Goal: Communication & Community: Answer question/provide support

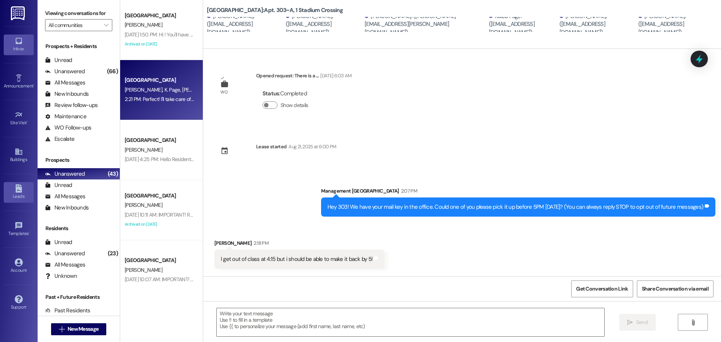
scroll to position [114, 0]
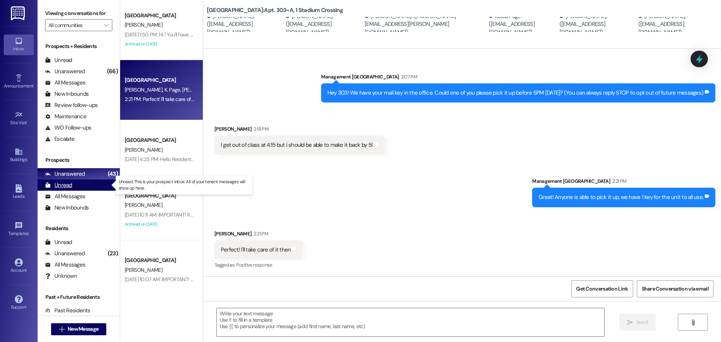
click at [63, 187] on div "Unread" at bounding box center [58, 185] width 27 height 8
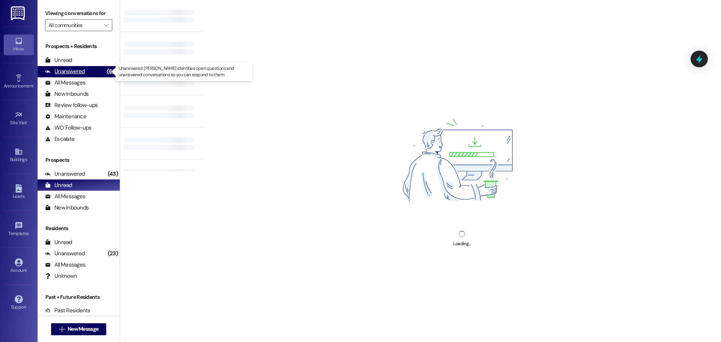
click at [82, 71] on div "Unanswered" at bounding box center [65, 72] width 40 height 8
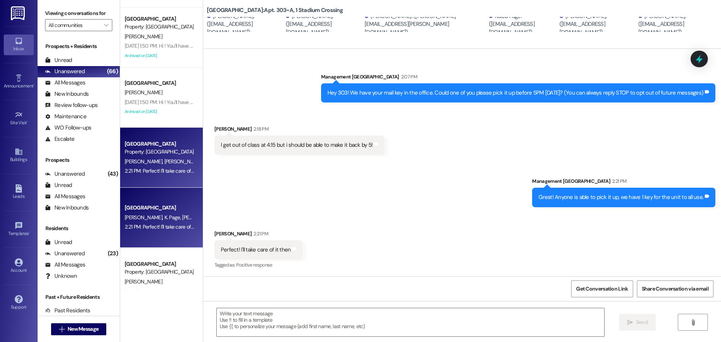
scroll to position [225, 0]
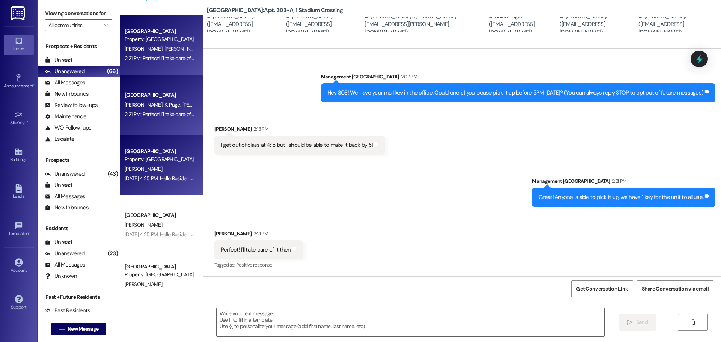
click at [170, 176] on div "Aug 21, 2025 at 4:25 PM: Hello Residents,Please be reminded that any vehicles p…" at bounding box center [459, 178] width 668 height 7
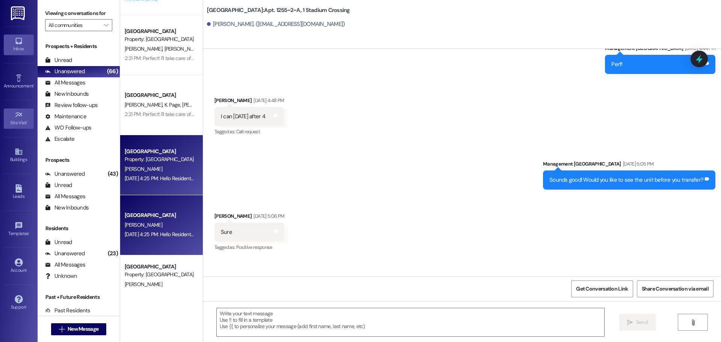
scroll to position [7612, 0]
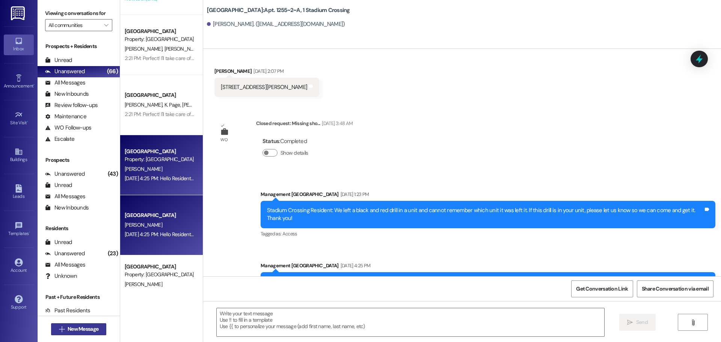
click at [69, 328] on span "New Message" at bounding box center [83, 329] width 31 height 8
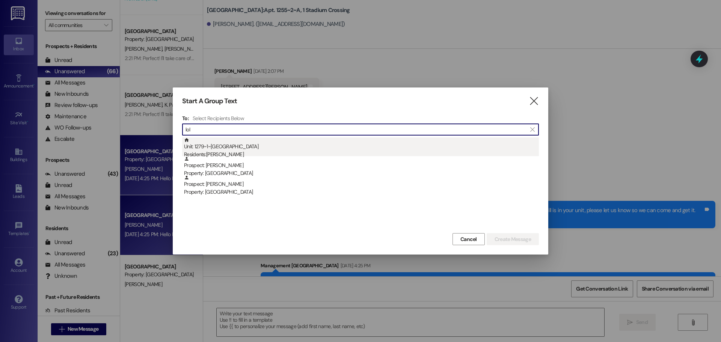
type input "lol"
click at [232, 155] on div "Residents: Lola Probasco" at bounding box center [361, 155] width 355 height 8
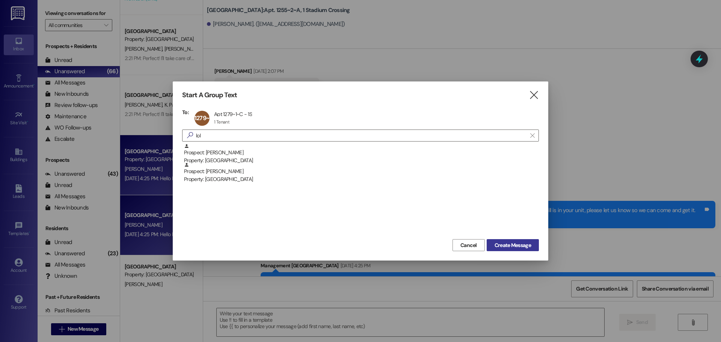
click at [511, 242] on span "Create Message" at bounding box center [513, 245] width 36 height 8
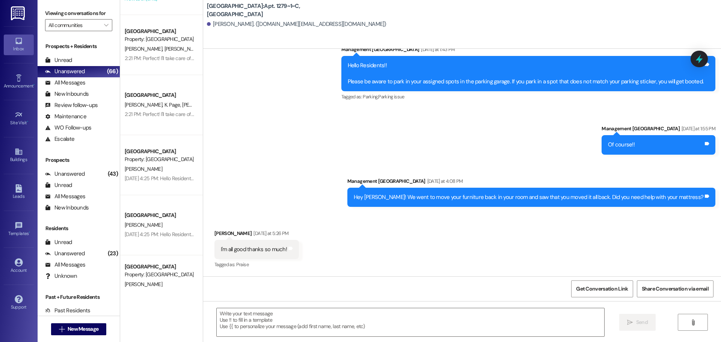
scroll to position [3233, 0]
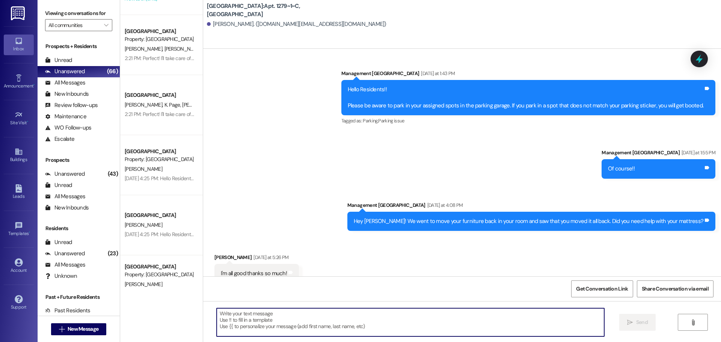
click at [274, 329] on textarea at bounding box center [411, 322] width 388 height 28
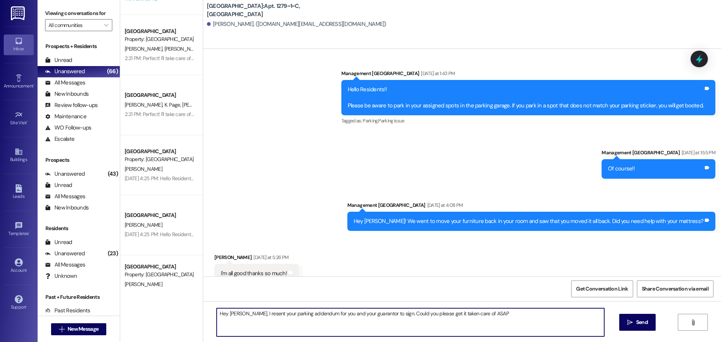
type textarea "Hey [PERSON_NAME], I resent your parking addendum for you and your guarantor to…"
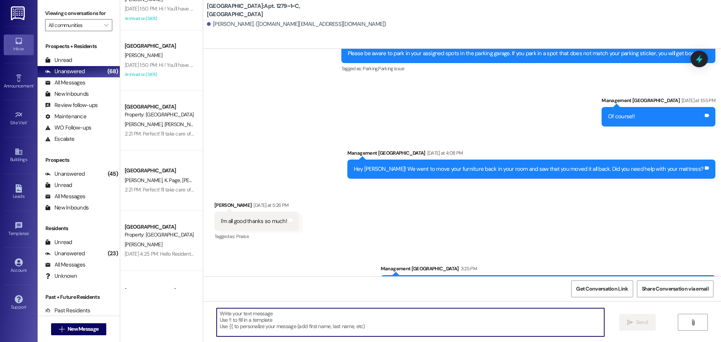
scroll to position [150, 0]
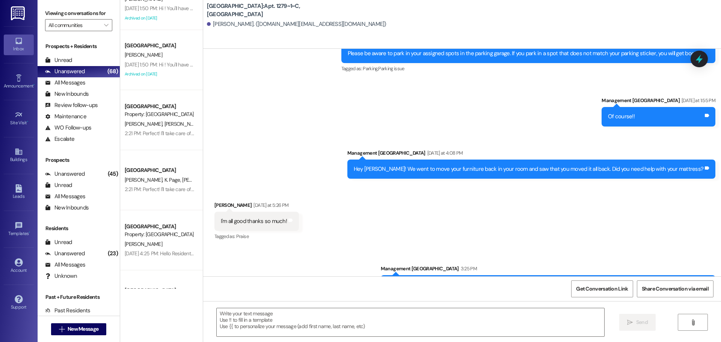
drag, startPoint x: 700, startPoint y: 259, endPoint x: 443, endPoint y: 259, distance: 256.8
click at [420, 281] on div "Hey [PERSON_NAME], I resent your parking addendum for you and your guarantor to…" at bounding box center [545, 285] width 318 height 8
copy div "Hey [PERSON_NAME], I resent your parking addendum for you and your guarantor to…"
click at [87, 327] on span "New Message" at bounding box center [83, 329] width 31 height 8
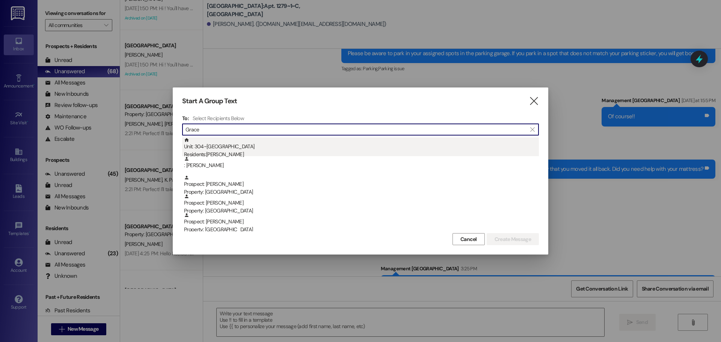
type input "Grace"
click at [267, 154] on div "Residents: Grace Carson" at bounding box center [361, 155] width 355 height 8
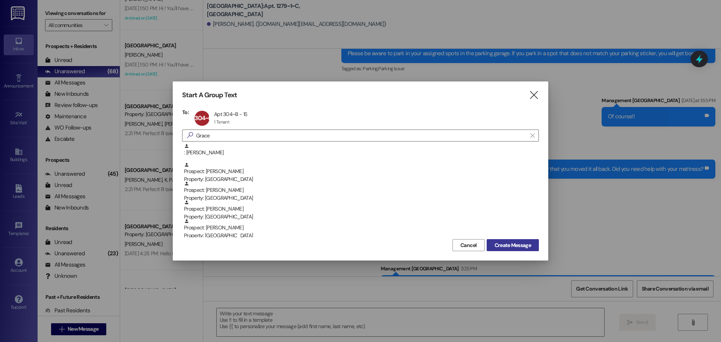
click at [530, 243] on span "Create Message" at bounding box center [513, 245] width 36 height 8
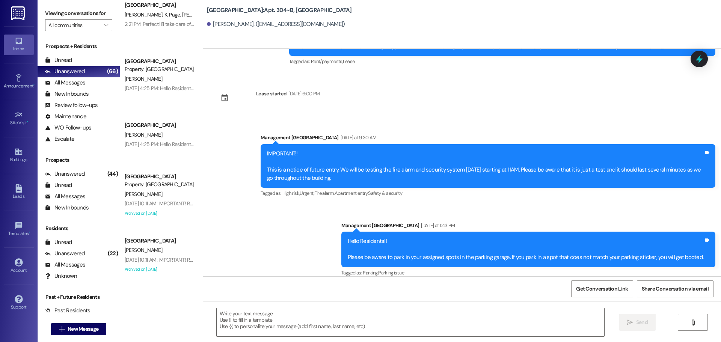
scroll to position [1371, 0]
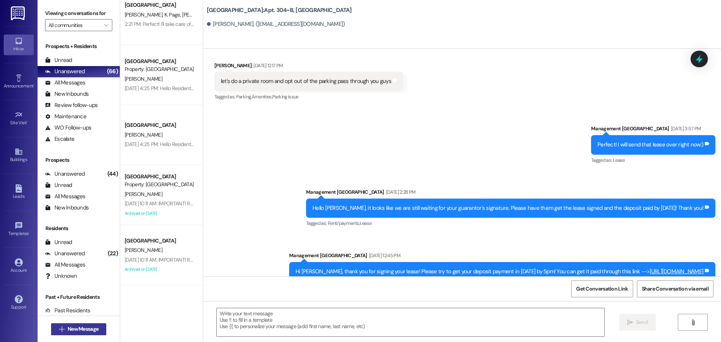
click at [87, 328] on span "New Message" at bounding box center [83, 329] width 31 height 8
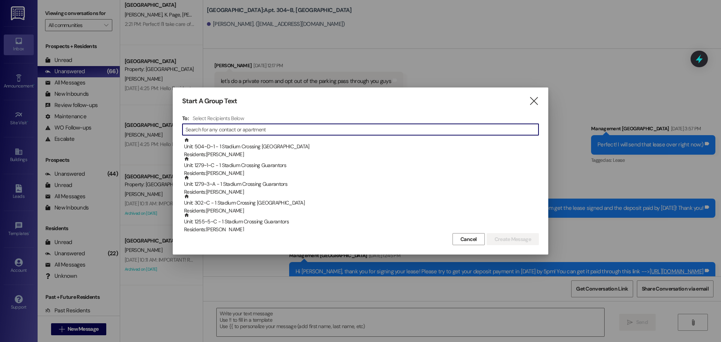
click at [240, 131] on input at bounding box center [361, 129] width 353 height 11
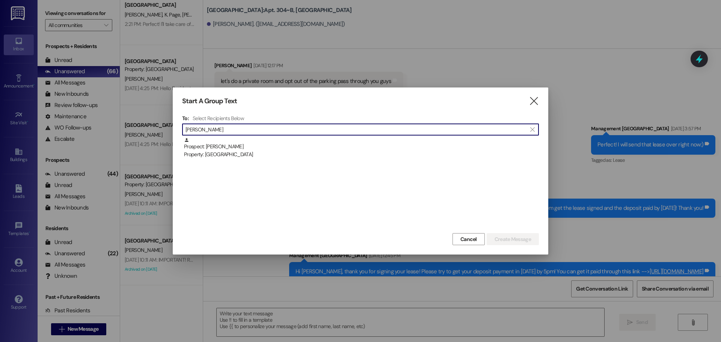
type input "[PERSON_NAME]"
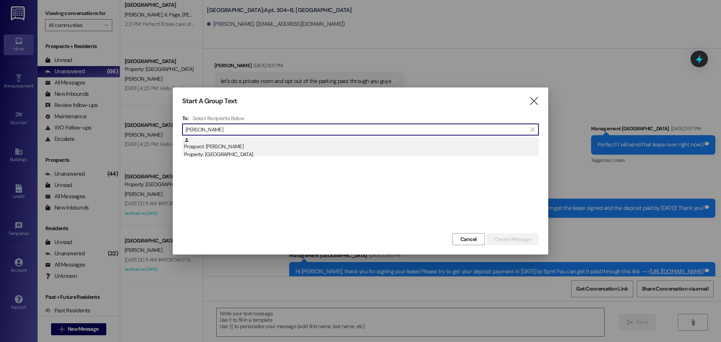
click at [231, 157] on div "Property: [GEOGRAPHIC_DATA]" at bounding box center [361, 155] width 355 height 8
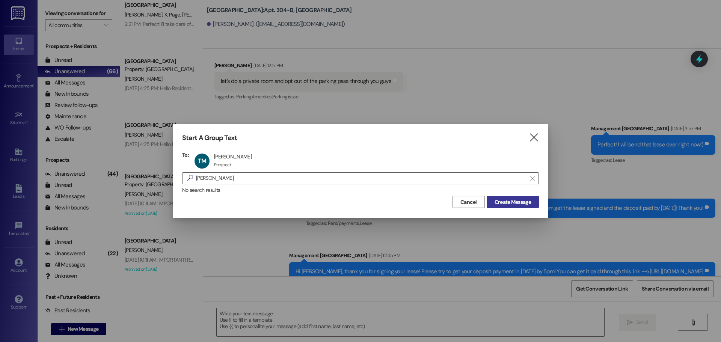
click at [538, 206] on button "Create Message" at bounding box center [513, 202] width 52 height 12
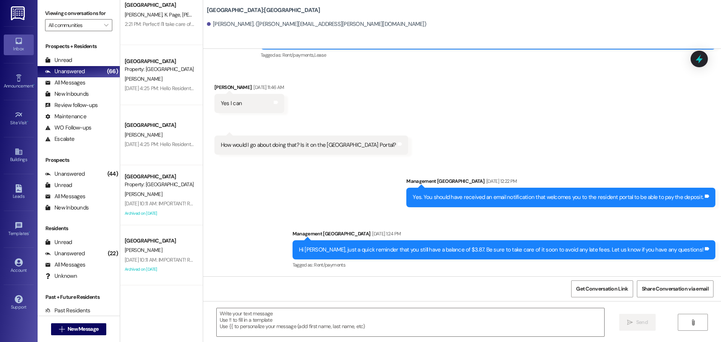
scroll to position [783, 0]
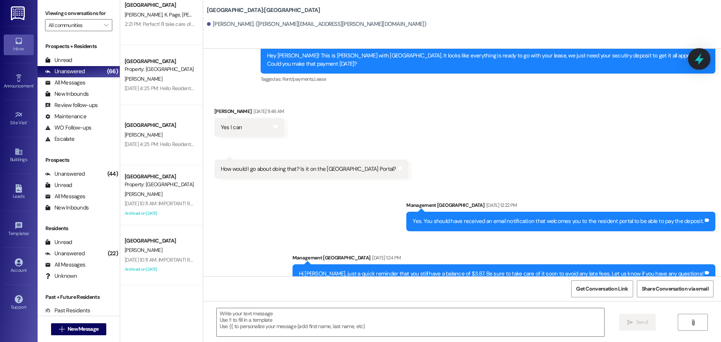
click at [693, 62] on icon at bounding box center [699, 59] width 13 height 13
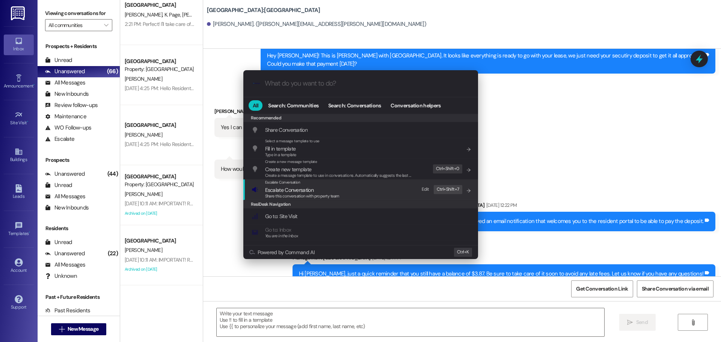
scroll to position [75, 0]
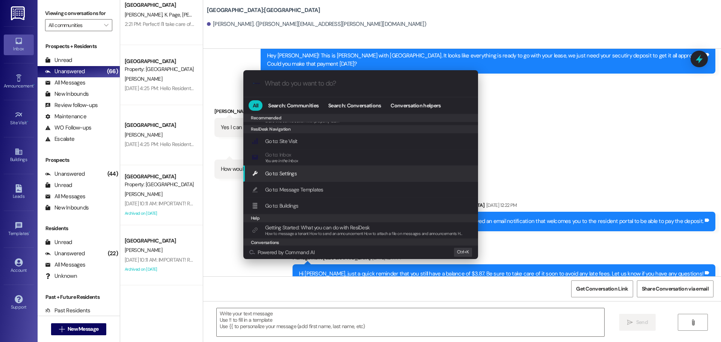
click at [300, 176] on div "Go to: Settings Add shortcut" at bounding box center [362, 173] width 220 height 8
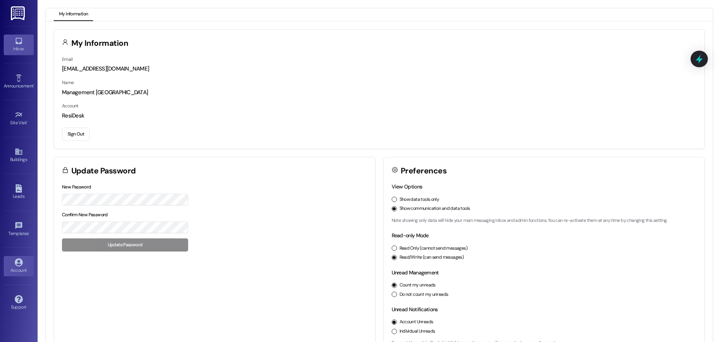
drag, startPoint x: 21, startPoint y: 42, endPoint x: 25, endPoint y: 42, distance: 4.1
click at [21, 42] on icon at bounding box center [18, 41] width 6 height 6
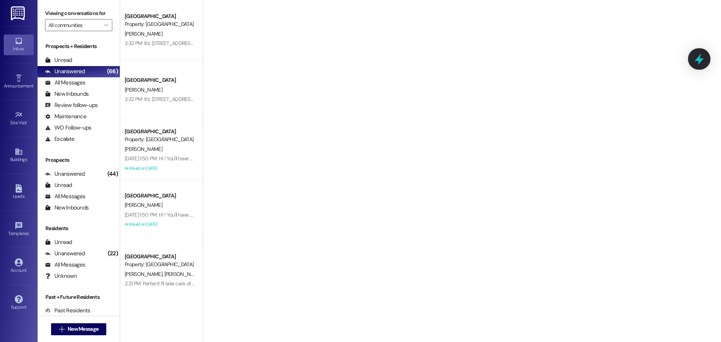
click at [697, 59] on icon at bounding box center [699, 59] width 9 height 12
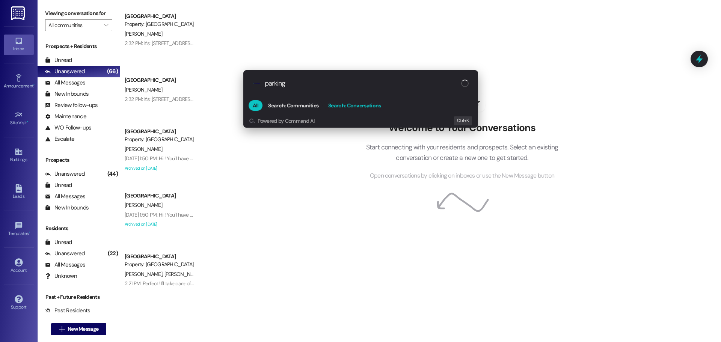
type input "parking"
click at [365, 101] on button "Search: Conversations" at bounding box center [354, 105] width 61 height 11
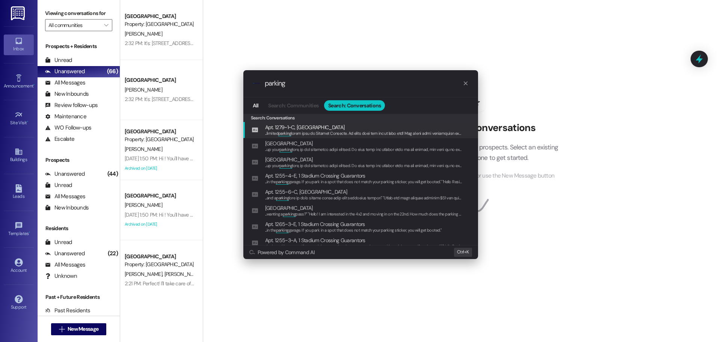
click at [463, 83] on icon "progress bar" at bounding box center [466, 83] width 6 height 6
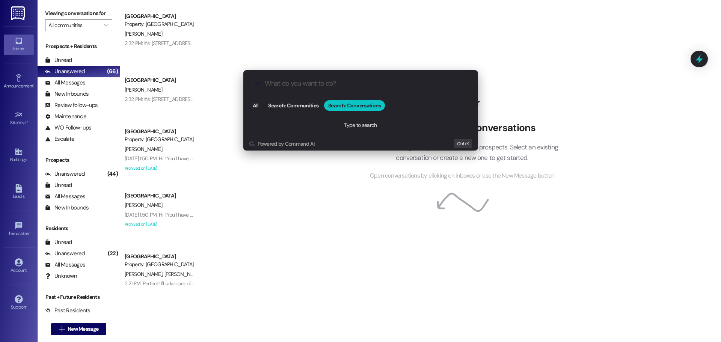
click at [288, 92] on div ".cls-1{fill:#0a055f;}.cls-2{fill:#0cc4c4;} resideskLogoBlueOrange" at bounding box center [360, 83] width 235 height 27
click at [297, 88] on div ".cls-1{fill:#0a055f;}.cls-2{fill:#0cc4c4;} resideskLogoBlueOrange" at bounding box center [360, 83] width 235 height 27
click at [255, 104] on span "All" at bounding box center [256, 105] width 6 height 5
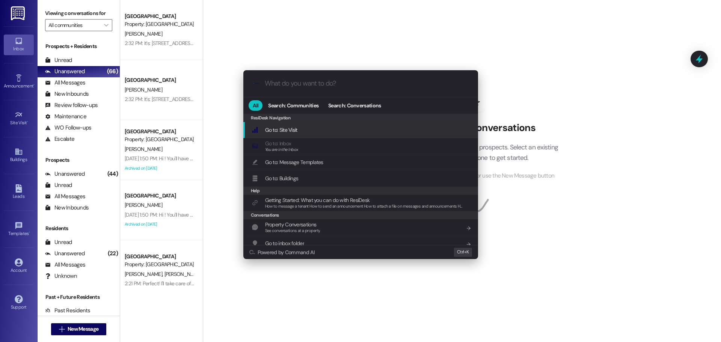
click at [274, 86] on input "What do you want to do?" at bounding box center [367, 84] width 204 height 8
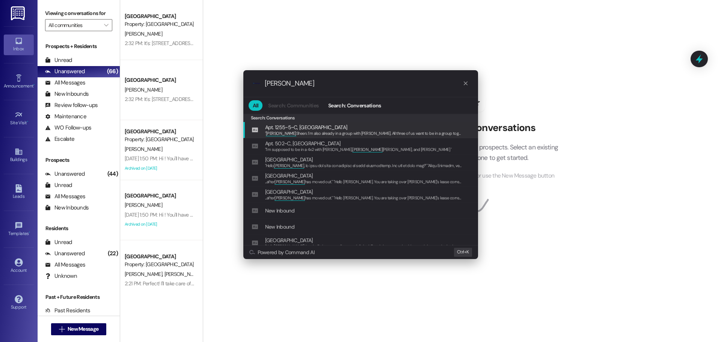
click at [307, 80] on input "jackson" at bounding box center [364, 84] width 198 height 8
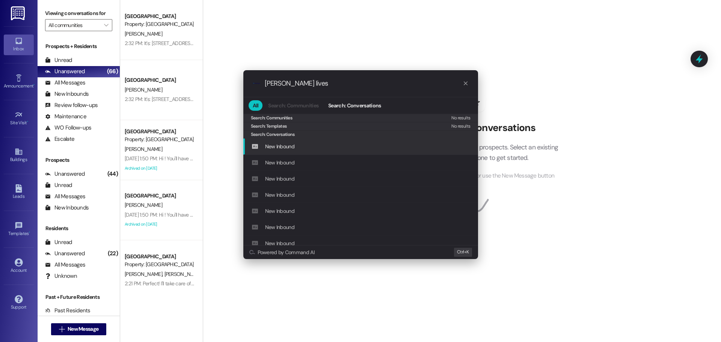
type input "jackson lives"
click at [289, 145] on span "New Inbound" at bounding box center [279, 146] width 29 height 8
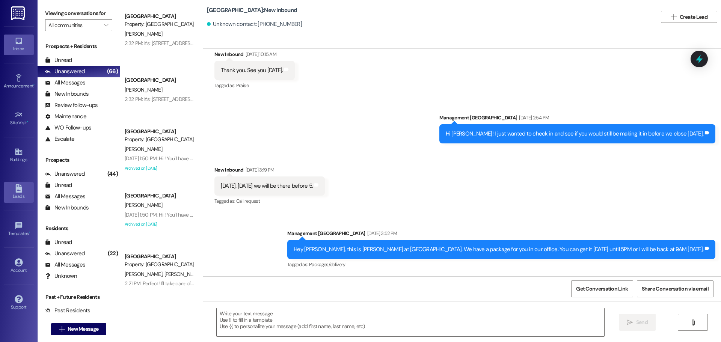
click at [12, 200] on div "Leads" at bounding box center [19, 197] width 38 height 8
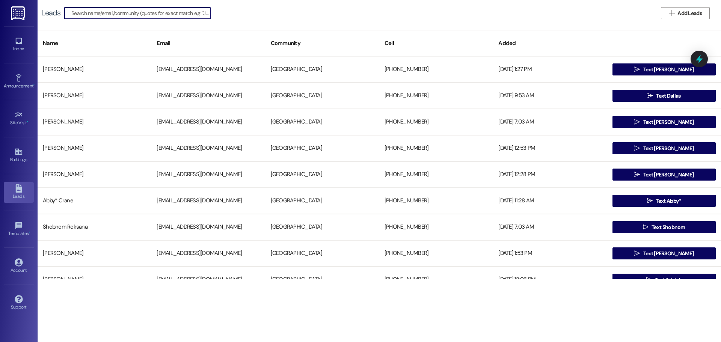
scroll to position [188, 0]
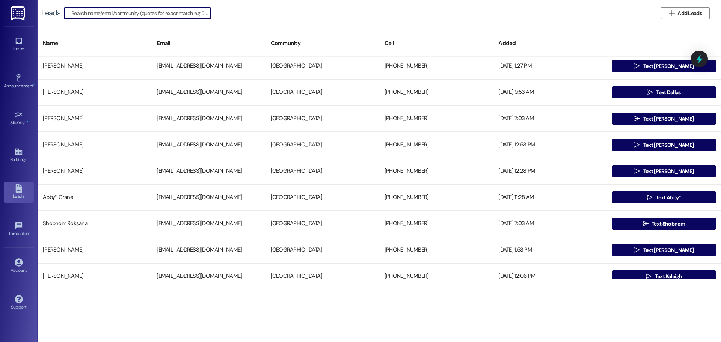
click at [136, 17] on input at bounding box center [140, 13] width 139 height 11
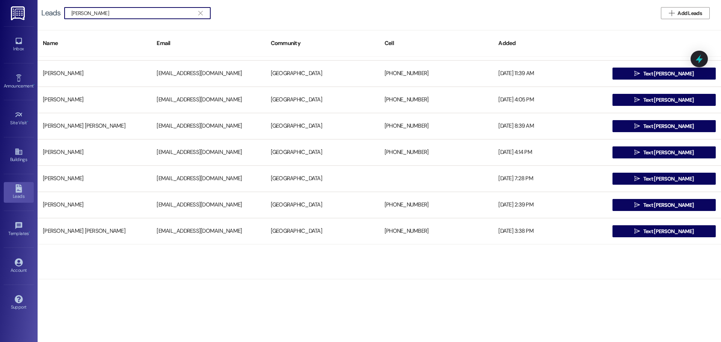
scroll to position [150, 0]
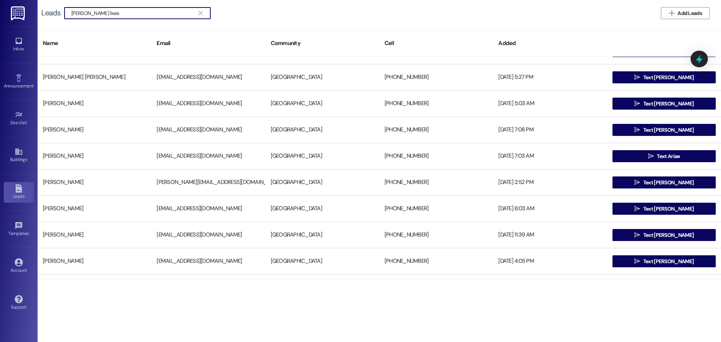
drag, startPoint x: 89, startPoint y: 13, endPoint x: -6, endPoint y: 13, distance: 95.0
click at [0, 13] on html "Inbox Go to Inbox Announcement • Send A Text Announcement Site Visit • Go to Si…" at bounding box center [360, 171] width 721 height 342
type input "lives"
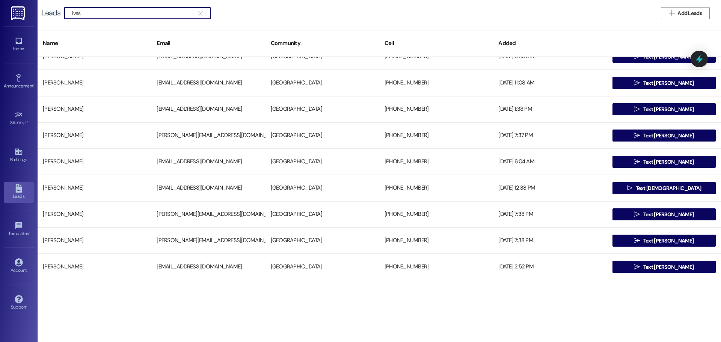
scroll to position [826, 0]
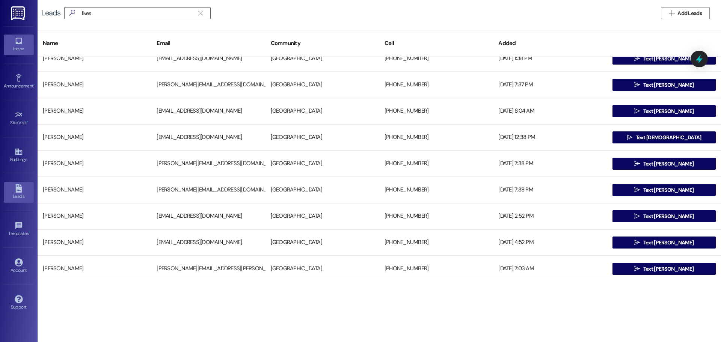
click at [23, 42] on link "Inbox" at bounding box center [19, 45] width 30 height 20
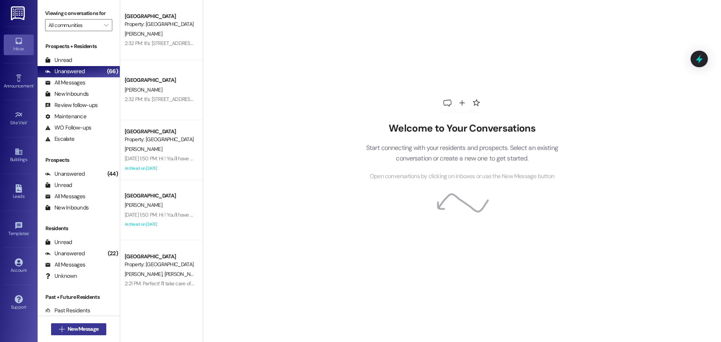
click at [68, 329] on span "New Message" at bounding box center [83, 329] width 31 height 8
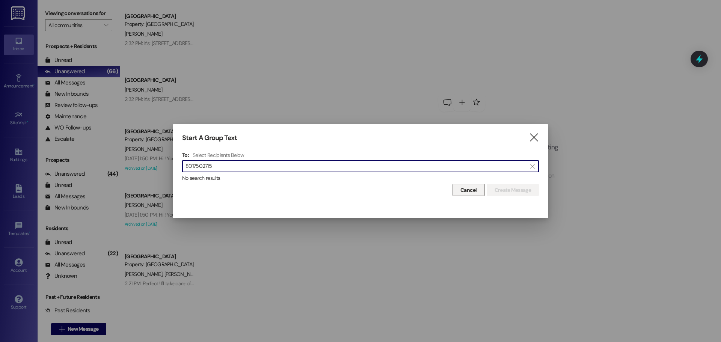
type input "8017502715"
click at [482, 192] on button "Cancel" at bounding box center [468, 190] width 32 height 12
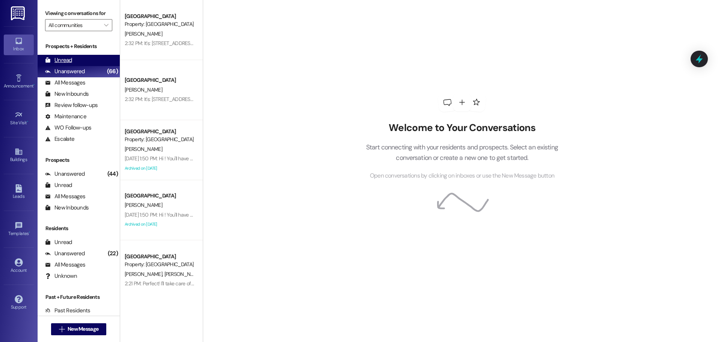
click at [72, 65] on div "Unread (0)" at bounding box center [79, 60] width 82 height 11
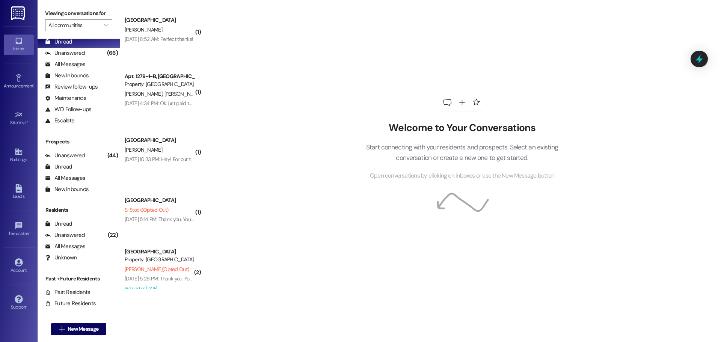
scroll to position [27, 0]
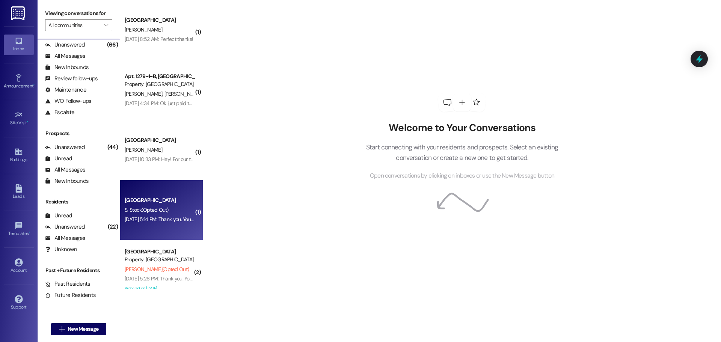
click at [136, 208] on span "S. Stock (Opted Out)" at bounding box center [147, 210] width 44 height 7
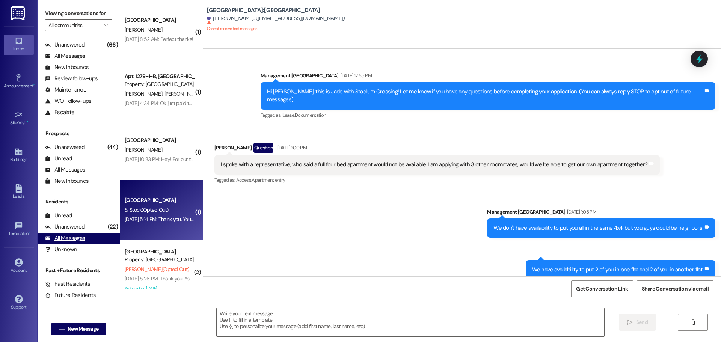
scroll to position [114, 0]
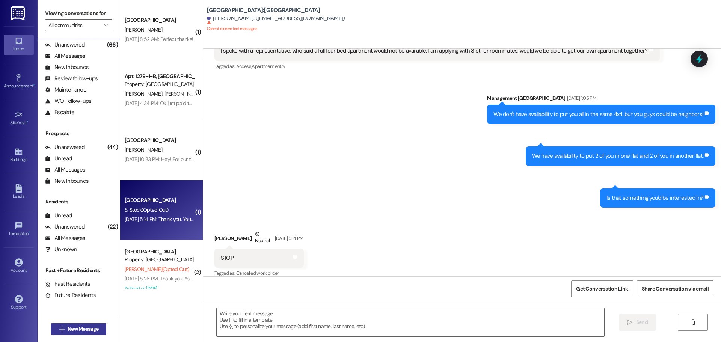
click at [68, 327] on span "New Message" at bounding box center [83, 329] width 31 height 8
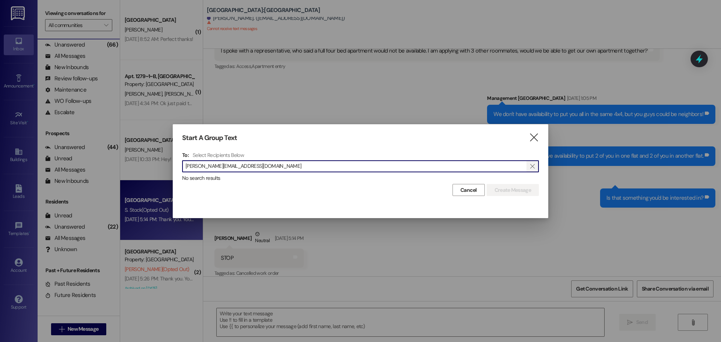
type input "jackson.lives19@gmail.com"
click at [531, 163] on icon "" at bounding box center [532, 166] width 4 height 6
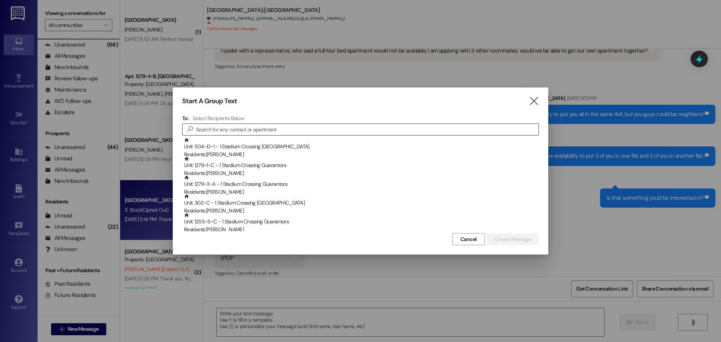
click at [22, 299] on div at bounding box center [360, 171] width 721 height 342
click at [447, 238] on div "Cancel Create Message" at bounding box center [360, 238] width 357 height 14
click at [460, 236] on span "Cancel" at bounding box center [468, 239] width 17 height 8
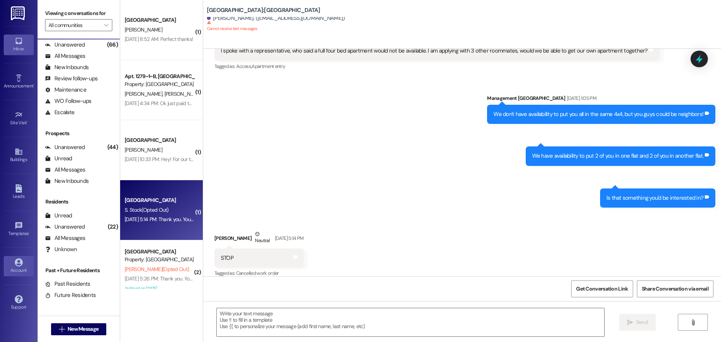
click at [17, 274] on div "Account" at bounding box center [19, 271] width 38 height 8
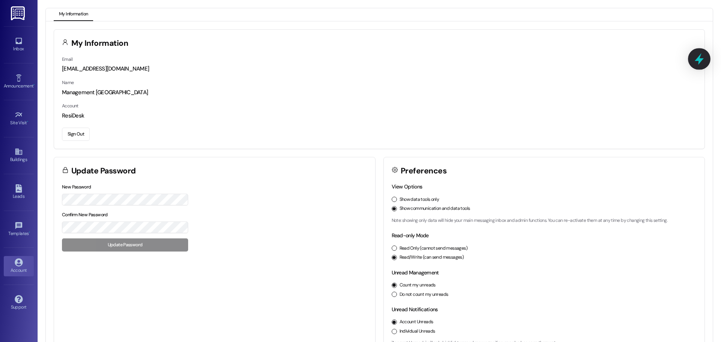
click at [694, 56] on icon at bounding box center [699, 59] width 13 height 13
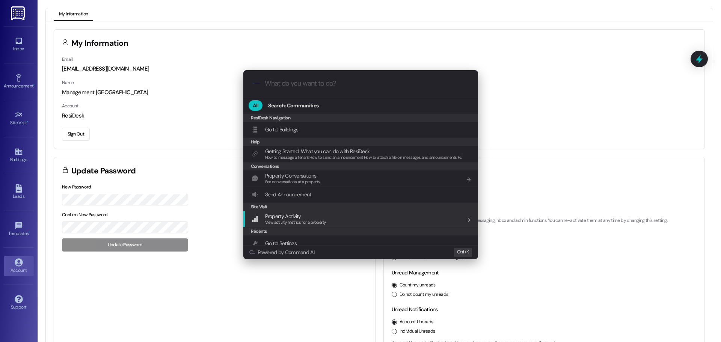
scroll to position [55, 0]
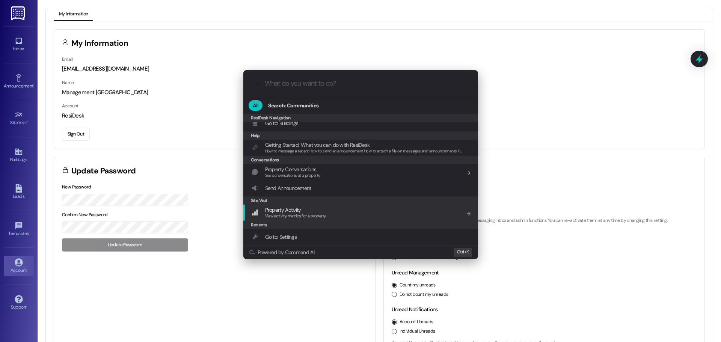
click at [338, 214] on div "Property Activity View activity metrics for a property Add shortcut" at bounding box center [362, 213] width 220 height 14
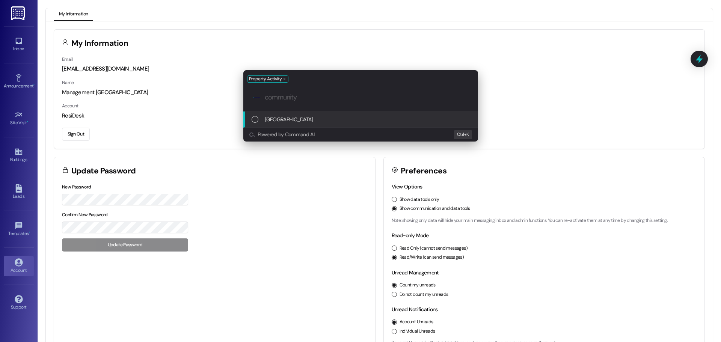
scroll to position [0, 0]
click at [288, 119] on span "[GEOGRAPHIC_DATA]" at bounding box center [289, 119] width 48 height 8
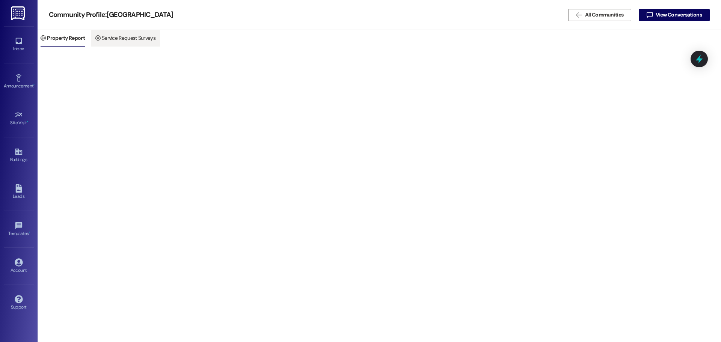
click at [123, 35] on span "Service Request Surveys" at bounding box center [129, 38] width 54 height 17
click at [71, 42] on span "Property Report" at bounding box center [65, 38] width 35 height 17
click at [14, 295] on link "Support" at bounding box center [19, 303] width 30 height 20
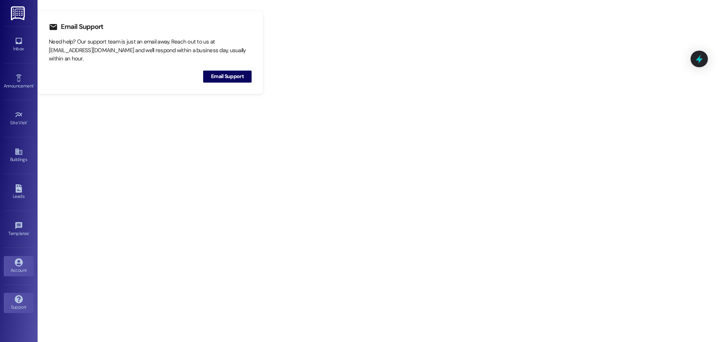
click at [6, 268] on div "Account" at bounding box center [19, 271] width 38 height 8
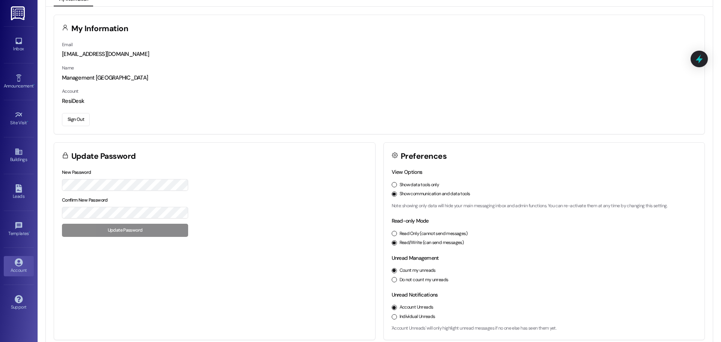
scroll to position [21, 0]
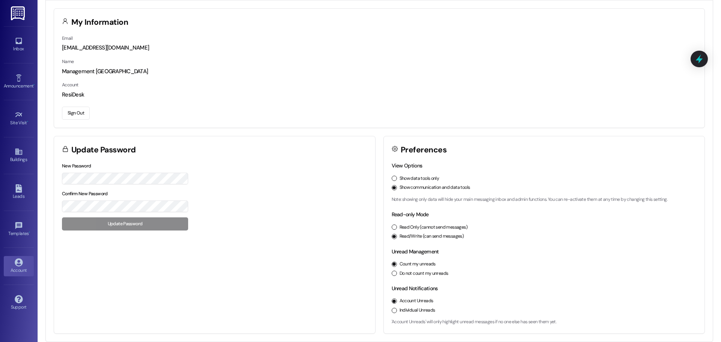
click at [78, 119] on button "Sign Out" at bounding box center [76, 113] width 28 height 13
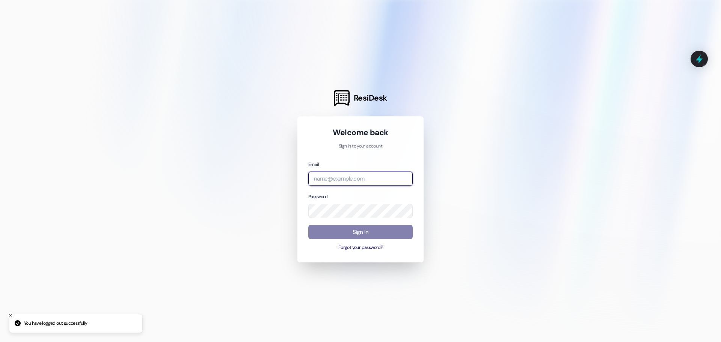
type input "[EMAIL_ADDRESS][DOMAIN_NAME]"
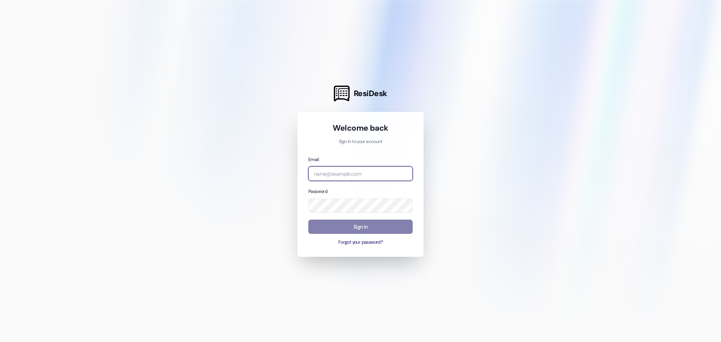
type input "[EMAIL_ADDRESS][DOMAIN_NAME]"
click at [380, 170] on input "[EMAIL_ADDRESS][DOMAIN_NAME]" at bounding box center [360, 173] width 104 height 15
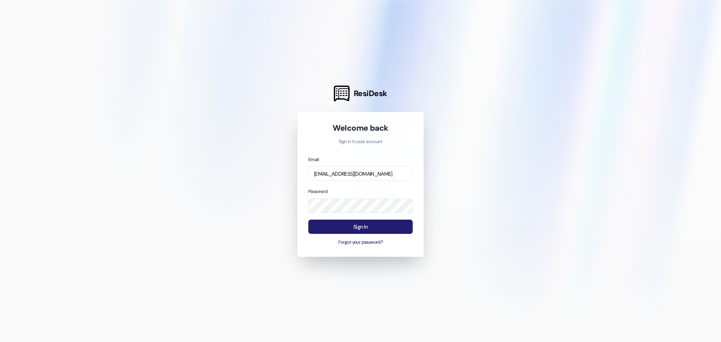
click at [346, 223] on button "Sign In" at bounding box center [360, 227] width 104 height 15
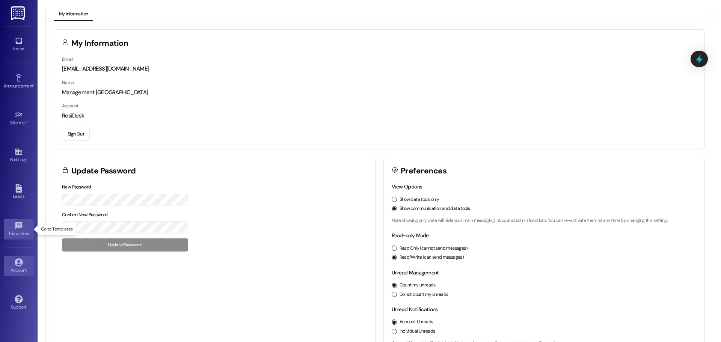
click at [19, 227] on icon at bounding box center [18, 225] width 7 height 7
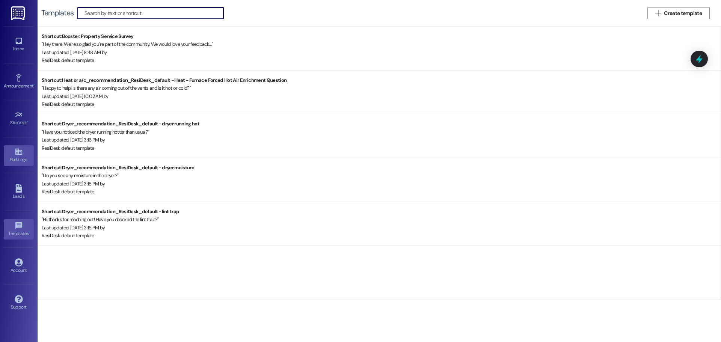
click at [23, 148] on link "Buildings" at bounding box center [19, 155] width 30 height 20
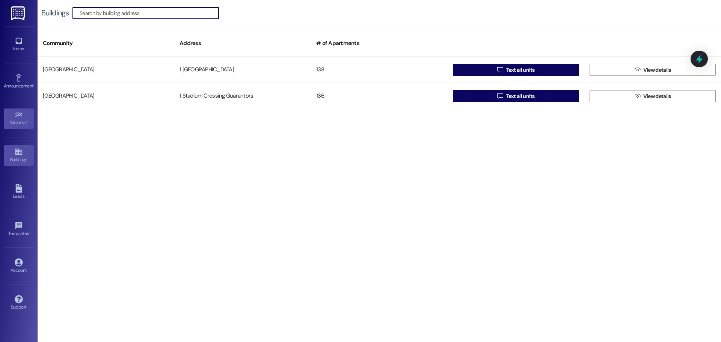
click at [22, 125] on div "Site Visit •" at bounding box center [19, 123] width 38 height 8
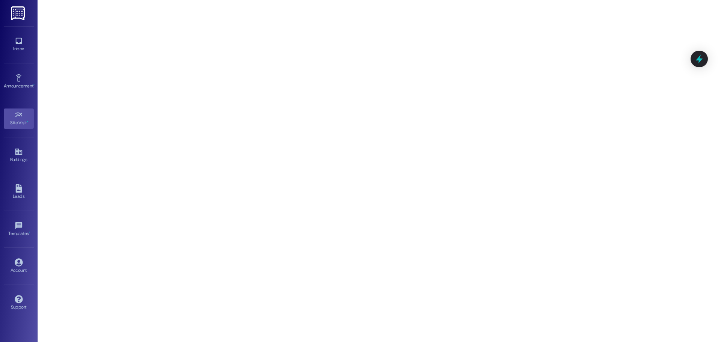
click at [15, 59] on div "Inbox Go to Inbox" at bounding box center [19, 44] width 30 height 37
click at [17, 48] on div "Inbox" at bounding box center [19, 49] width 38 height 8
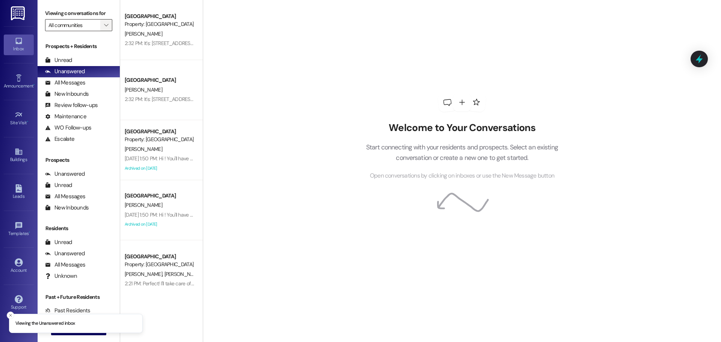
click at [103, 20] on span "" at bounding box center [106, 25] width 7 height 12
click at [76, 53] on span "[GEOGRAPHIC_DATA]" at bounding box center [72, 52] width 48 height 8
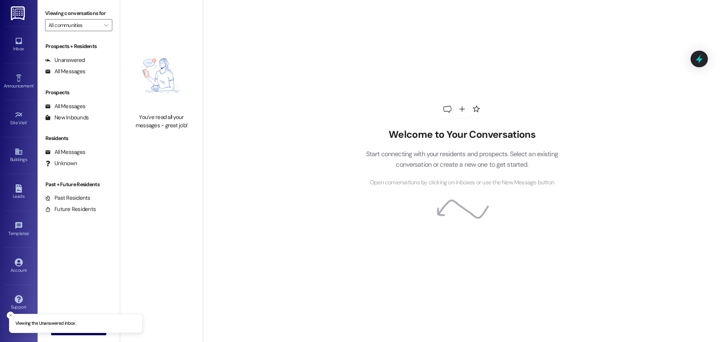
type input "[GEOGRAPHIC_DATA]"
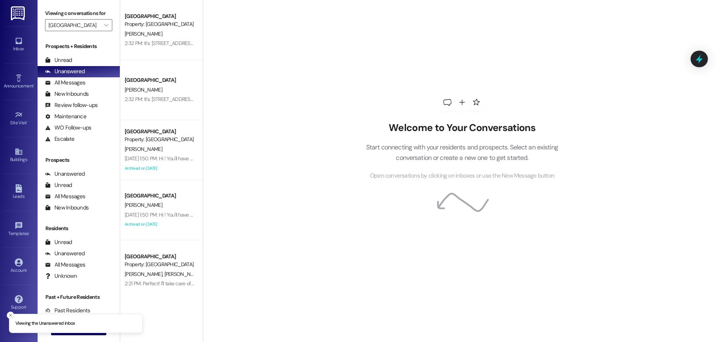
click at [8, 314] on button "Close toast" at bounding box center [11, 316] width 8 height 8
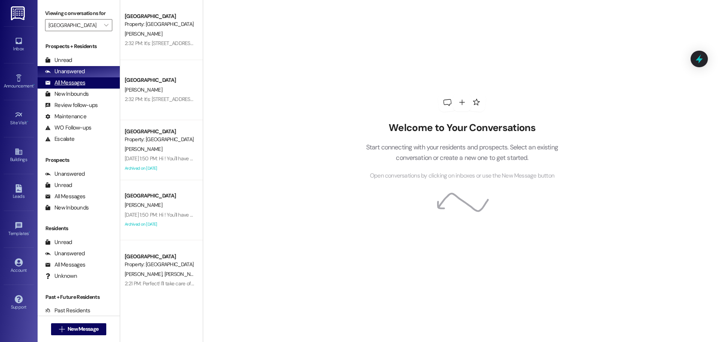
click at [64, 84] on div "All Messages" at bounding box center [65, 83] width 40 height 8
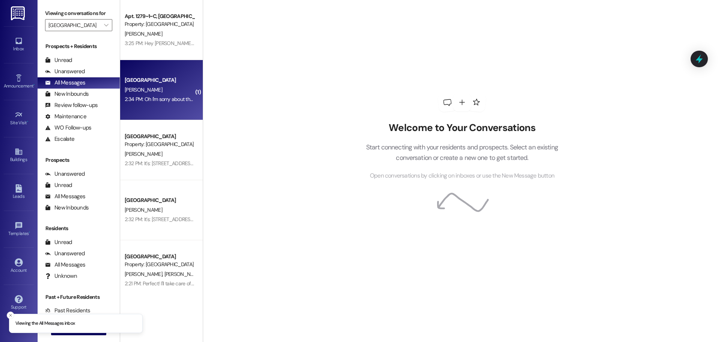
click at [140, 95] on div "2:34 PM: Oh I'm sorry about that, I don't know why it wouldn't have my last nam…" at bounding box center [159, 99] width 71 height 9
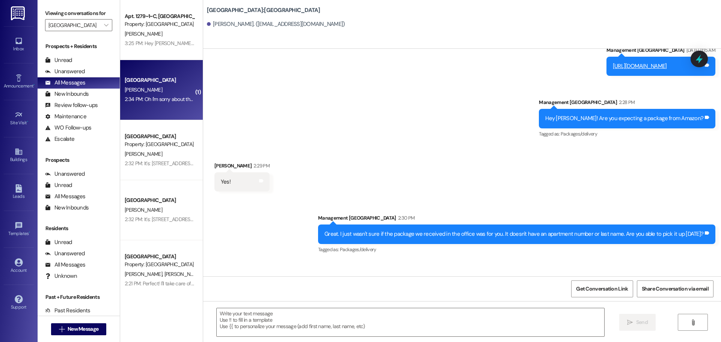
scroll to position [458, 0]
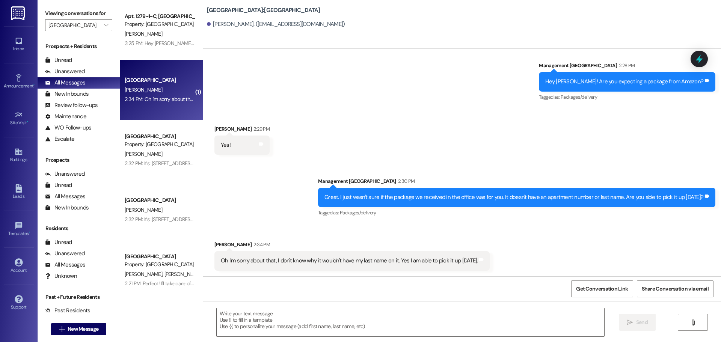
click at [213, 25] on div "[PERSON_NAME]. ([EMAIL_ADDRESS][DOMAIN_NAME])" at bounding box center [276, 24] width 138 height 8
copy div "[PERSON_NAME]"
click at [217, 25] on div "[PERSON_NAME]. ([EMAIL_ADDRESS][DOMAIN_NAME])" at bounding box center [276, 24] width 138 height 8
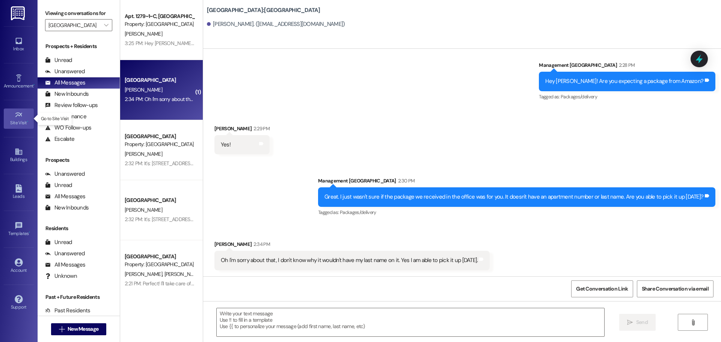
click at [12, 118] on link "Site Visit •" at bounding box center [19, 119] width 30 height 20
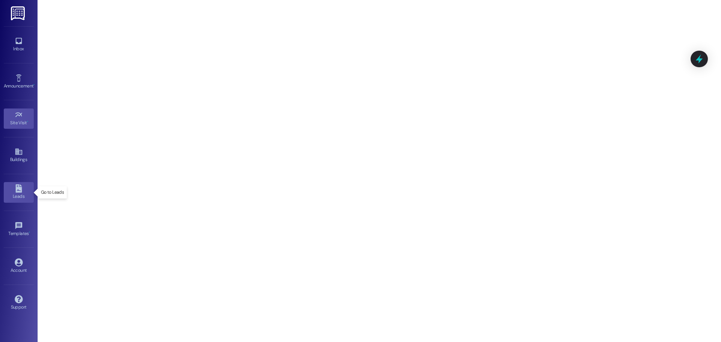
click at [23, 183] on link "Leads" at bounding box center [19, 192] width 30 height 20
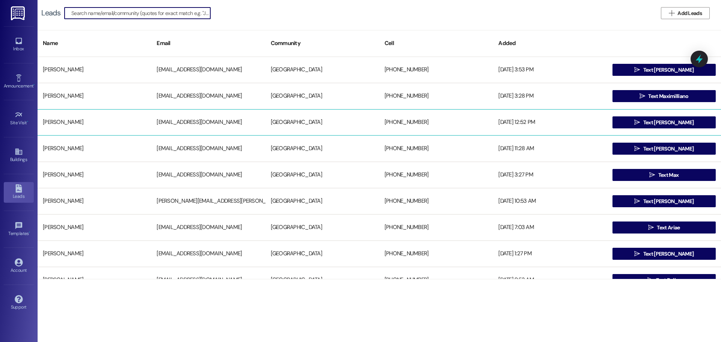
click at [74, 129] on div "[PERSON_NAME]" at bounding box center [95, 122] width 114 height 15
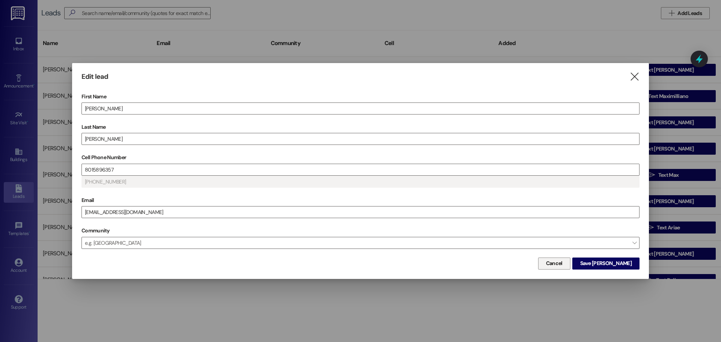
click at [562, 261] on span "Cancel" at bounding box center [554, 263] width 17 height 8
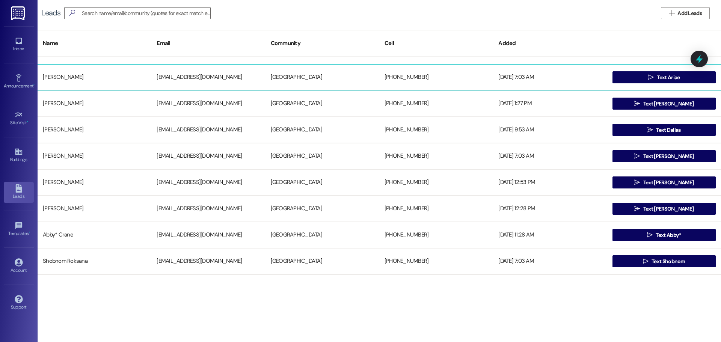
scroll to position [338, 0]
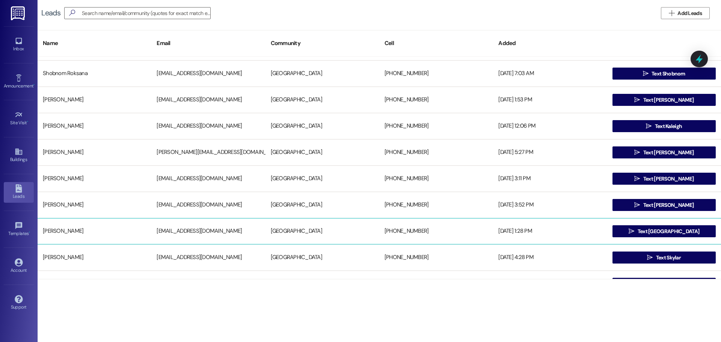
click at [143, 227] on div "[PERSON_NAME]" at bounding box center [95, 231] width 114 height 15
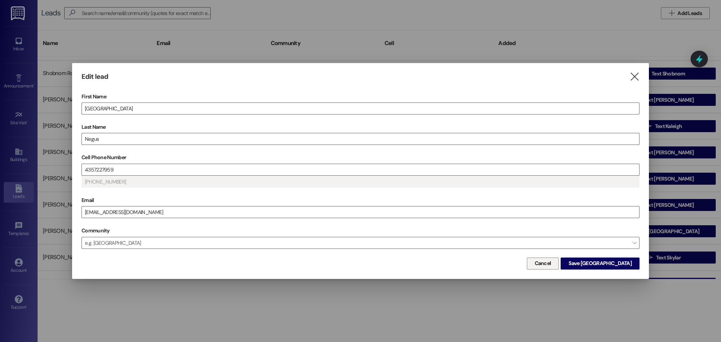
click at [551, 262] on span "Cancel" at bounding box center [543, 263] width 17 height 8
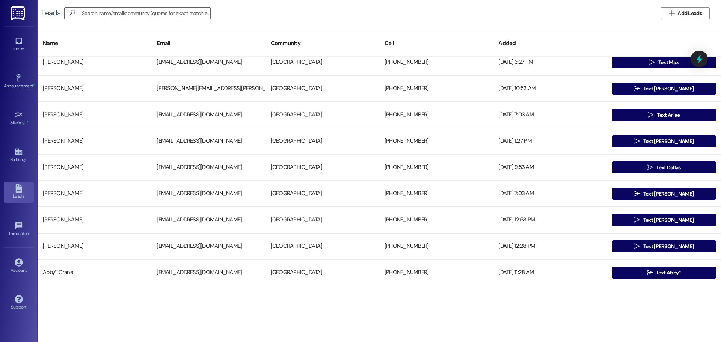
scroll to position [0, 0]
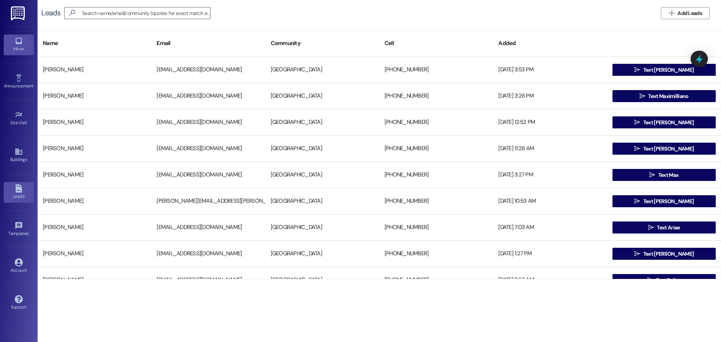
click at [11, 43] on link "Inbox" at bounding box center [19, 45] width 30 height 20
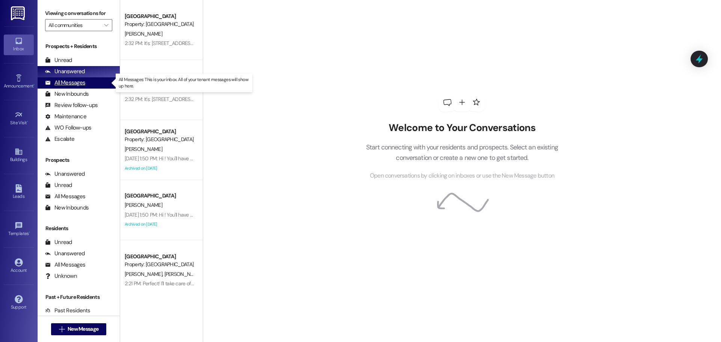
click at [85, 84] on div "All Messages (undefined)" at bounding box center [79, 82] width 82 height 11
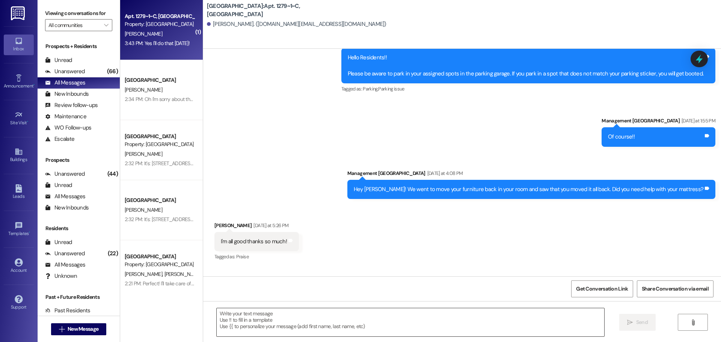
scroll to position [3359, 0]
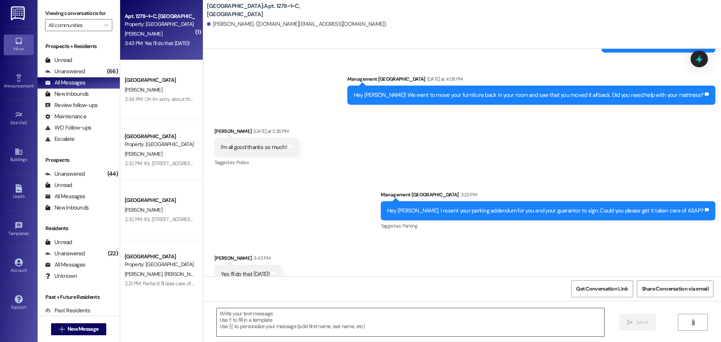
click at [308, 314] on textarea at bounding box center [411, 322] width 388 height 28
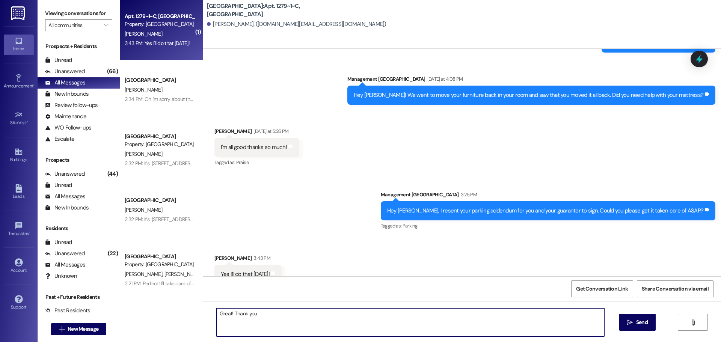
type textarea "Great! Thank you!"
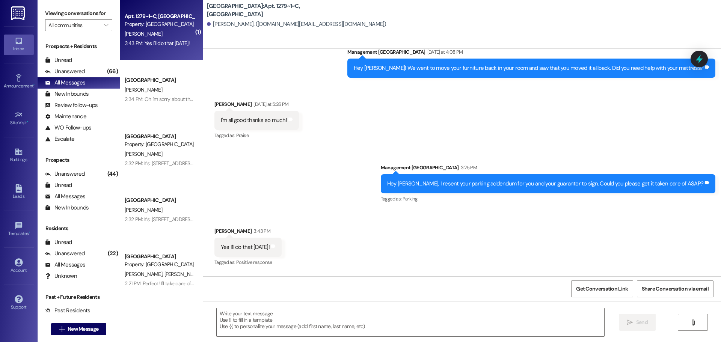
scroll to position [3411, 0]
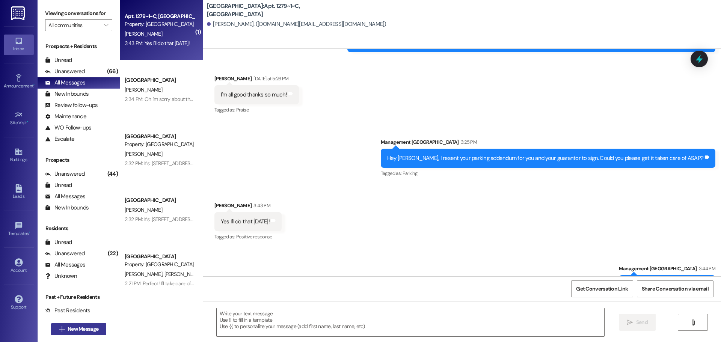
click at [84, 327] on span "New Message" at bounding box center [83, 329] width 31 height 8
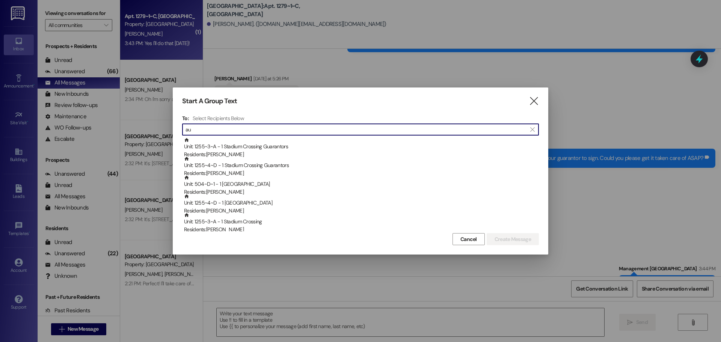
type input "u"
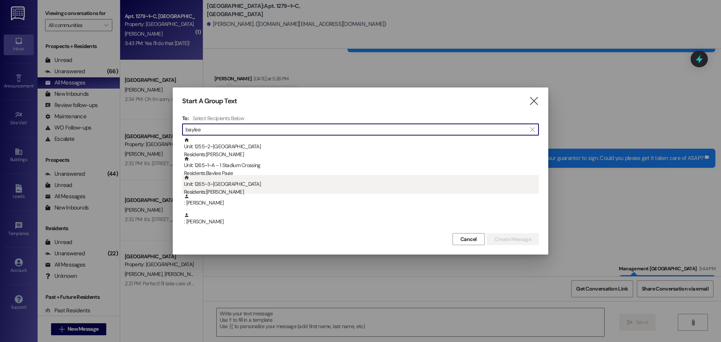
type input "baylee"
click at [273, 184] on div "Unit: 1265~3~E - 1 Stadium Crossing Residents: [GEOGRAPHIC_DATA][PERSON_NAME]" at bounding box center [361, 185] width 355 height 21
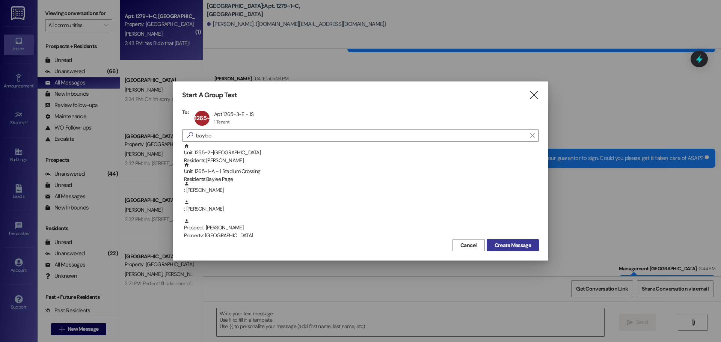
click at [512, 243] on span "Create Message" at bounding box center [513, 245] width 36 height 8
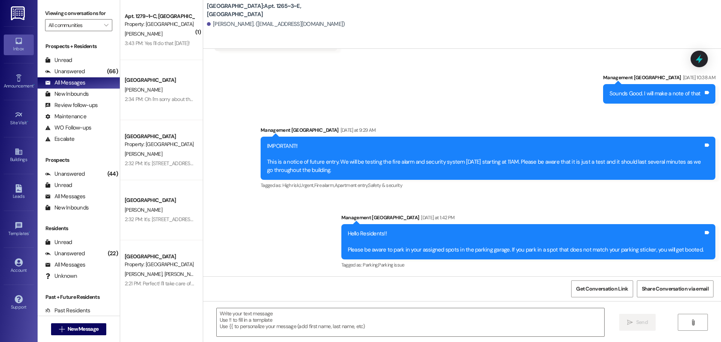
scroll to position [1549, 0]
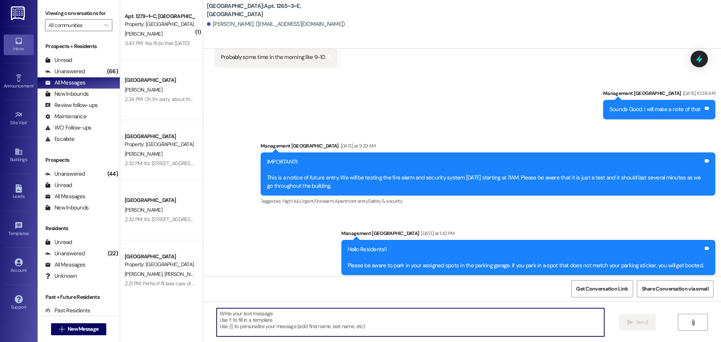
click at [301, 325] on textarea at bounding box center [411, 322] width 388 height 28
type textarea "B"
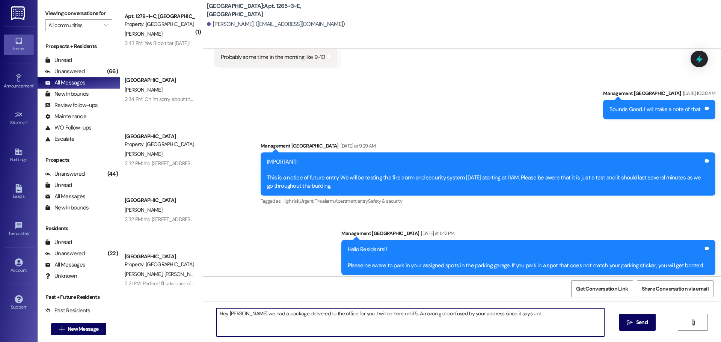
type textarea "Hey [PERSON_NAME] we had a package delivered to the office for you. I will be h…"
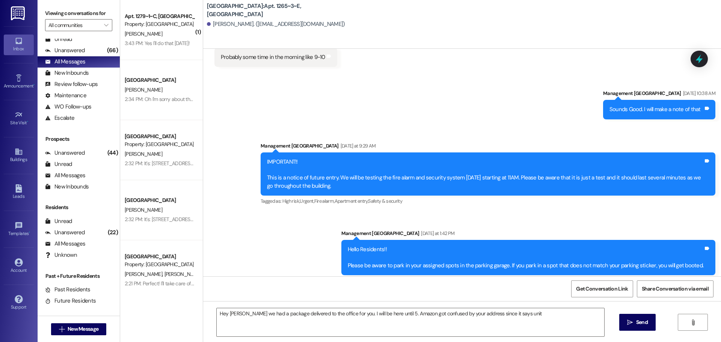
scroll to position [27, 0]
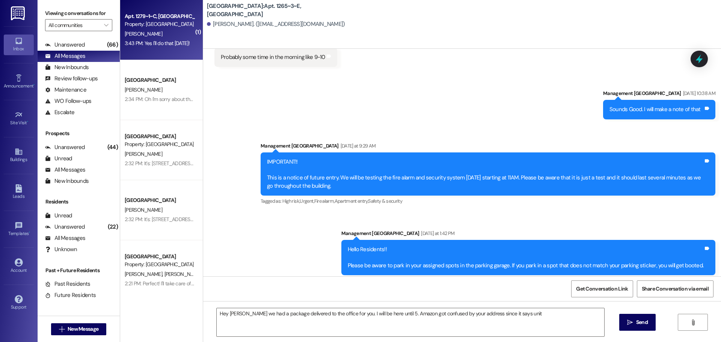
click at [148, 50] on div "Apt. 1279~1~C, [GEOGRAPHIC_DATA] Property: [GEOGRAPHIC_DATA] [PERSON_NAME] 3:43…" at bounding box center [161, 30] width 83 height 60
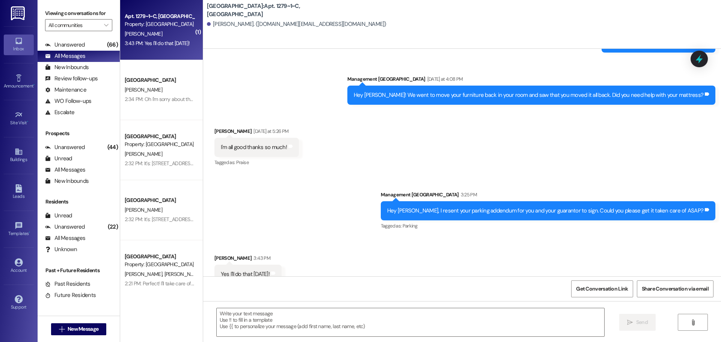
scroll to position [3411, 0]
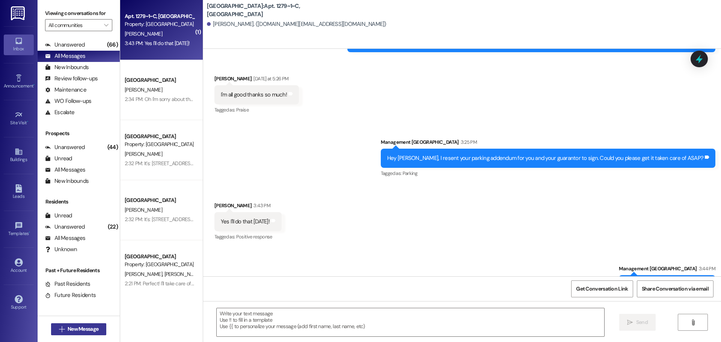
click at [80, 327] on span "New Message" at bounding box center [83, 329] width 31 height 8
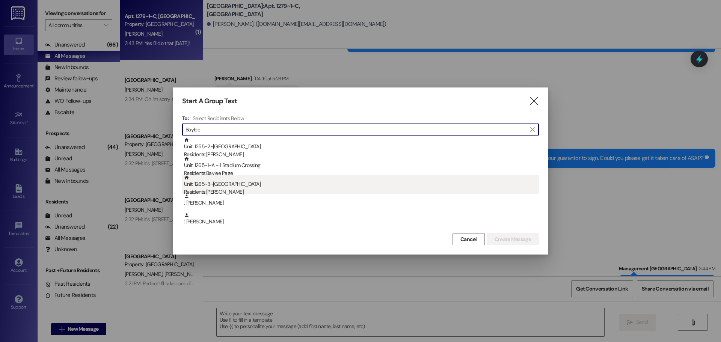
type input "Baylee"
click at [232, 189] on div "Residents: [PERSON_NAME]" at bounding box center [361, 192] width 355 height 8
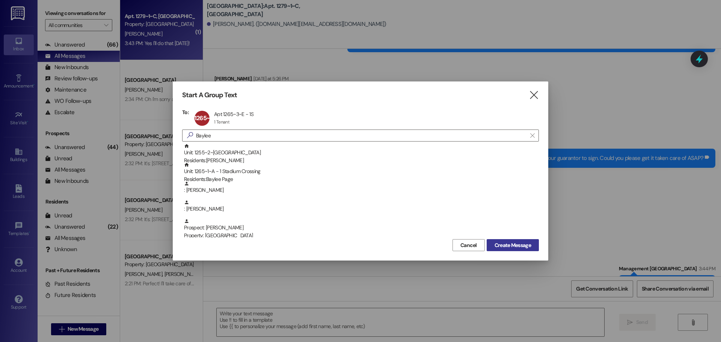
click at [528, 245] on span "Create Message" at bounding box center [513, 245] width 36 height 8
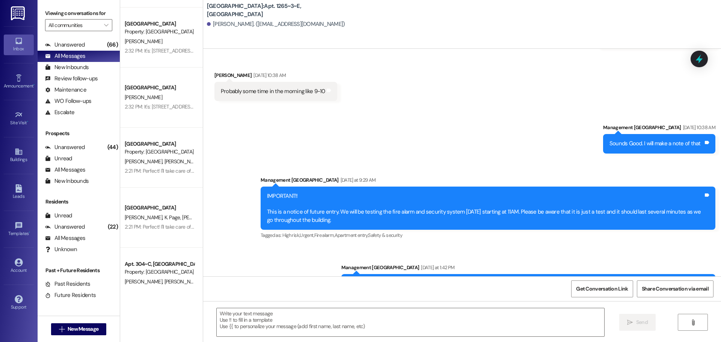
scroll to position [1549, 0]
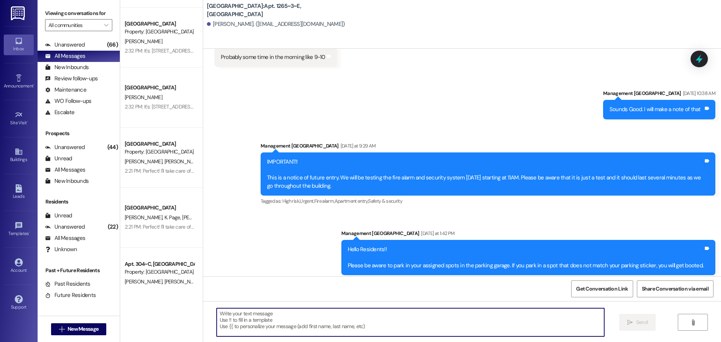
click at [350, 318] on textarea at bounding box center [411, 322] width 388 height 28
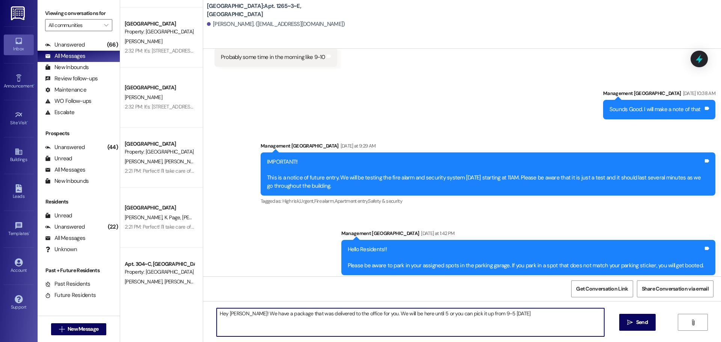
type textarea "Hey [PERSON_NAME]! We have a package that was delivered to the office for you. …"
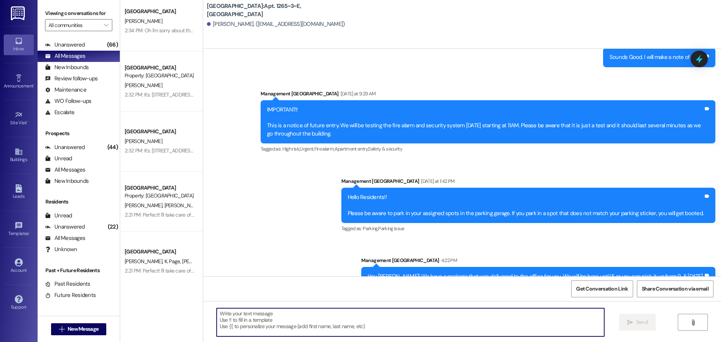
scroll to position [0, 0]
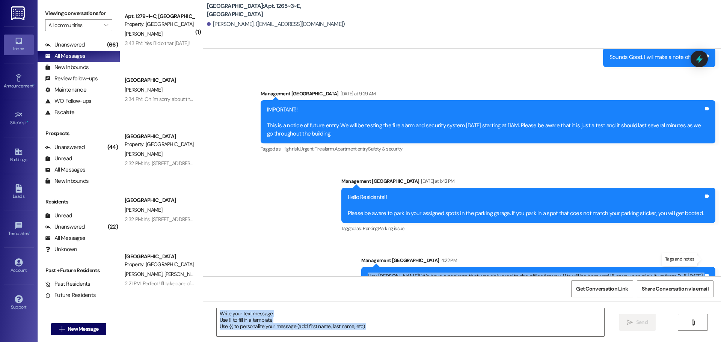
drag, startPoint x: 386, startPoint y: 259, endPoint x: 701, endPoint y: 260, distance: 314.7
click at [701, 260] on body "Inbox Go to Inbox Announcement • Send A Text Announcement Site Visit • Go to Si…" at bounding box center [360, 171] width 721 height 342
click at [525, 267] on div "Hey [PERSON_NAME]! We have a package that was delivered to the office for you. …" at bounding box center [538, 276] width 354 height 19
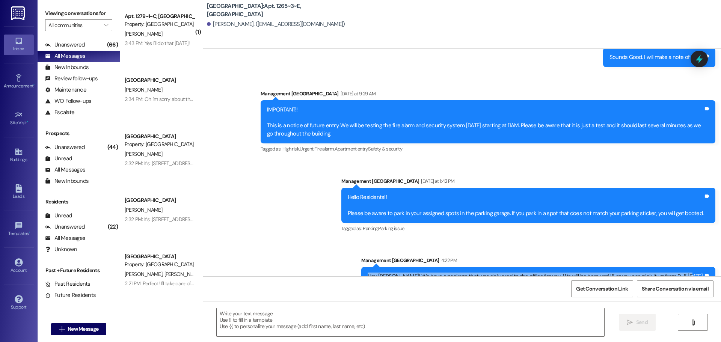
drag, startPoint x: 387, startPoint y: 260, endPoint x: 701, endPoint y: 262, distance: 313.9
click at [701, 273] on div "Hey [PERSON_NAME]! We have a package that was delivered to the office for you. …" at bounding box center [535, 277] width 337 height 8
copy div "Hey [PERSON_NAME]! We have a package that was delivered to the office for you. …"
click at [71, 332] on span "New Message" at bounding box center [83, 329] width 31 height 8
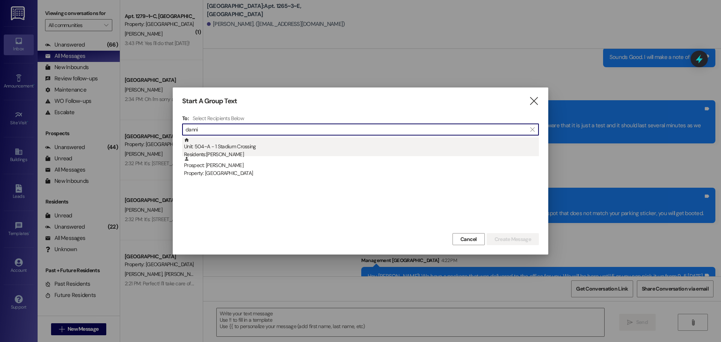
type input "danni"
click at [209, 146] on div "Unit: 504~A - 1 Stadium Crossing Residents: [PERSON_NAME]" at bounding box center [361, 147] width 355 height 21
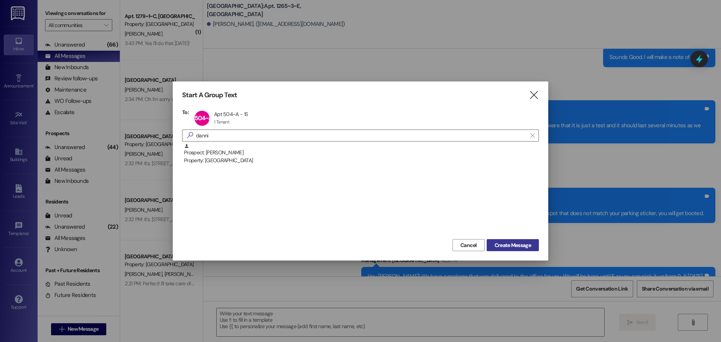
click at [510, 244] on span "Create Message" at bounding box center [513, 245] width 36 height 8
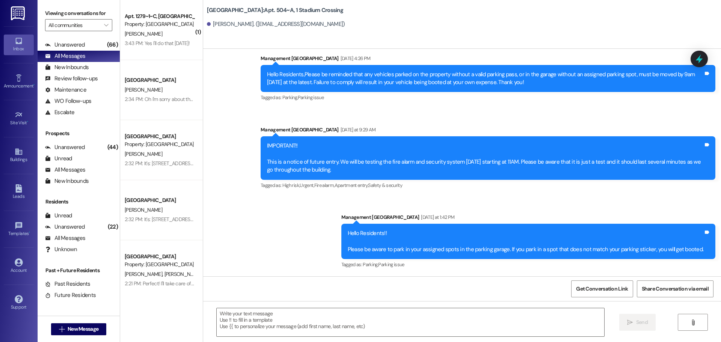
scroll to position [926, 0]
click at [242, 320] on textarea at bounding box center [411, 322] width 388 height 28
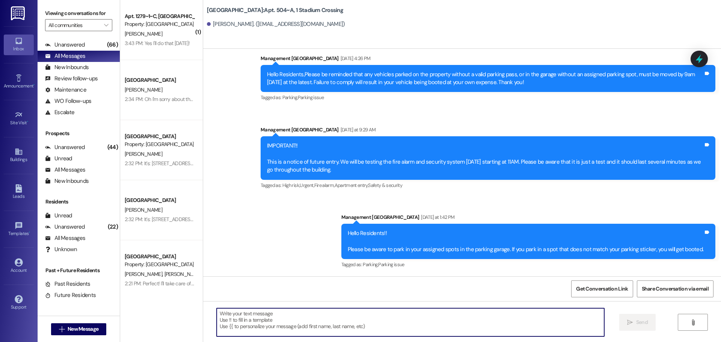
paste textarea "Hey [PERSON_NAME]! We have a package that was delivered to the office for you. …"
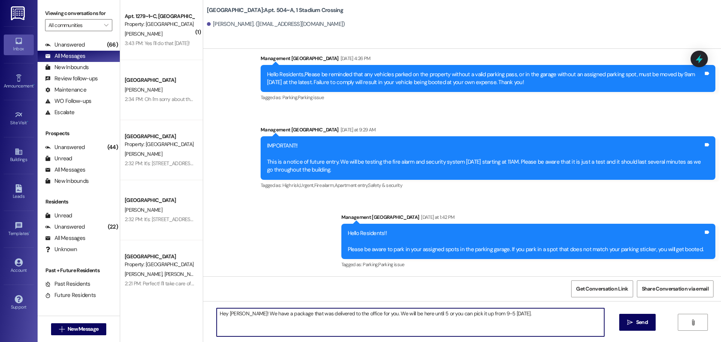
click at [231, 314] on textarea "Hey [PERSON_NAME]! We have a package that was delivered to the office for you. …" at bounding box center [411, 322] width 388 height 28
type textarea "Hey [PERSON_NAME]! We have a package that was delivered to the office for you. …"
click at [641, 329] on button " Send" at bounding box center [637, 322] width 36 height 17
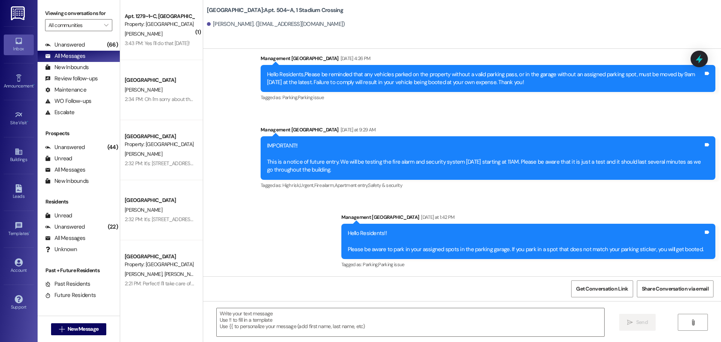
scroll to position [979, 0]
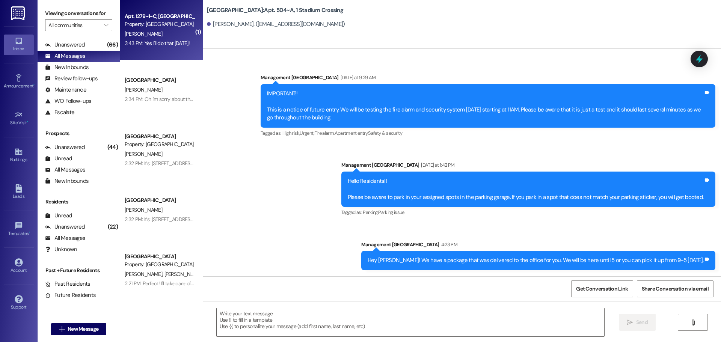
click at [175, 34] on div "[PERSON_NAME]" at bounding box center [159, 33] width 71 height 9
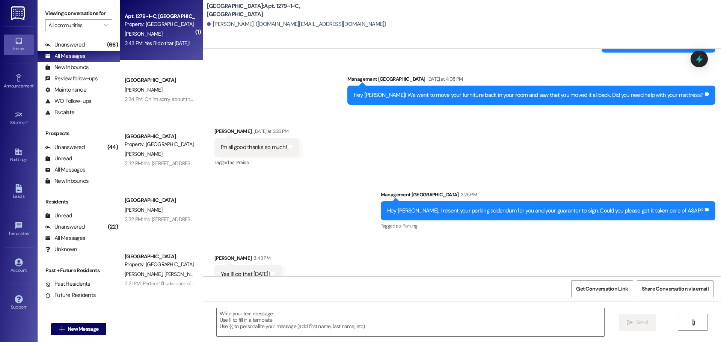
scroll to position [3411, 0]
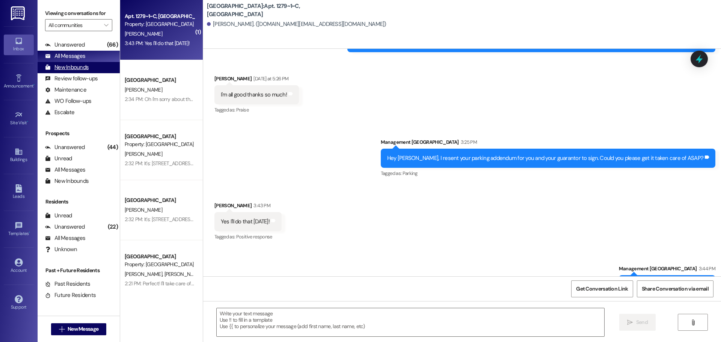
click at [68, 62] on div "New Inbounds (0)" at bounding box center [79, 67] width 82 height 11
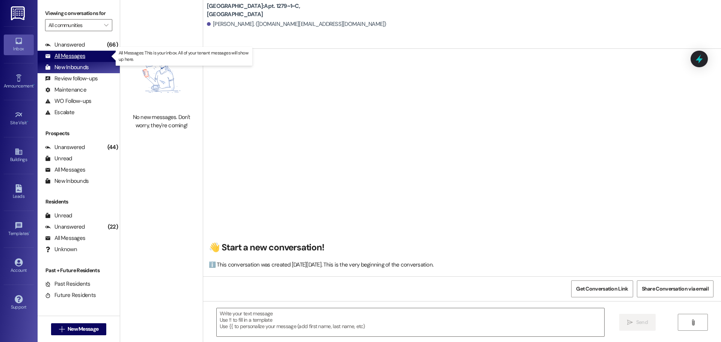
click at [68, 58] on div "All Messages" at bounding box center [65, 56] width 40 height 8
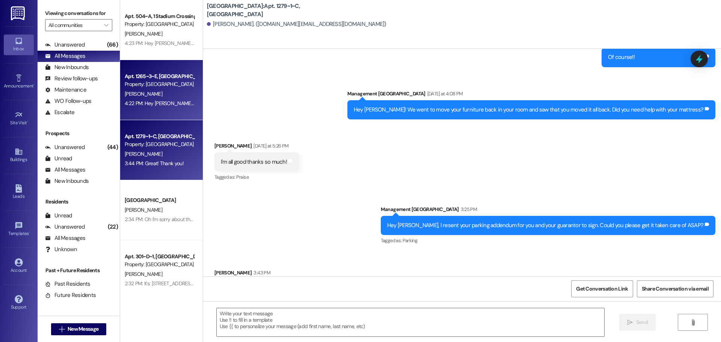
scroll to position [3359, 0]
